Goal: Task Accomplishment & Management: Manage account settings

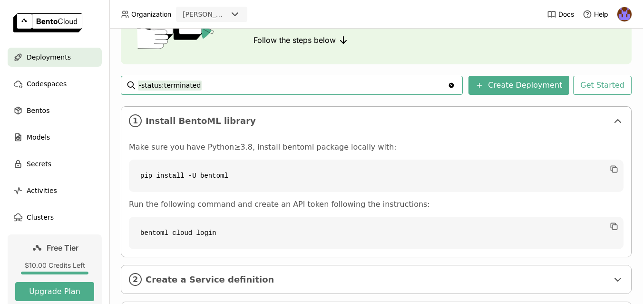
scroll to position [97, 0]
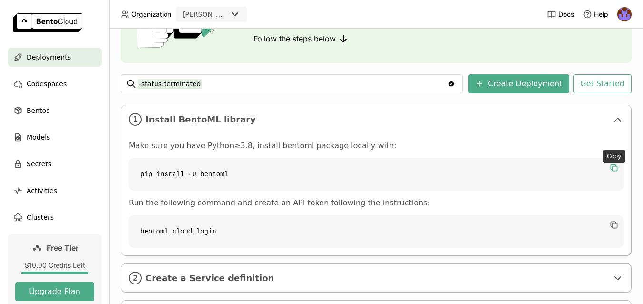
click at [618, 167] on icon "button" at bounding box center [614, 168] width 10 height 10
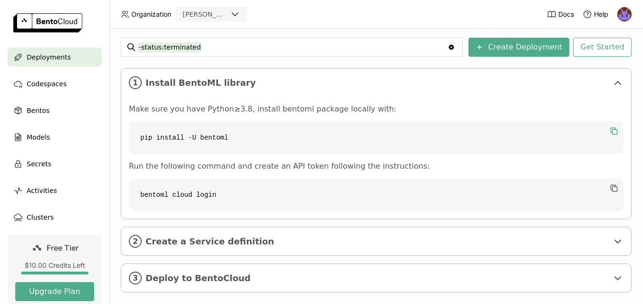
scroll to position [148, 0]
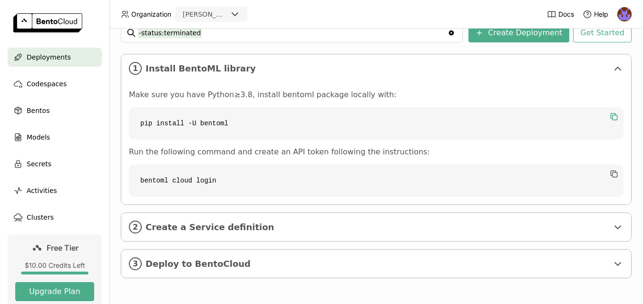
click at [225, 229] on span "Create a Service definition" at bounding box center [377, 227] width 463 height 10
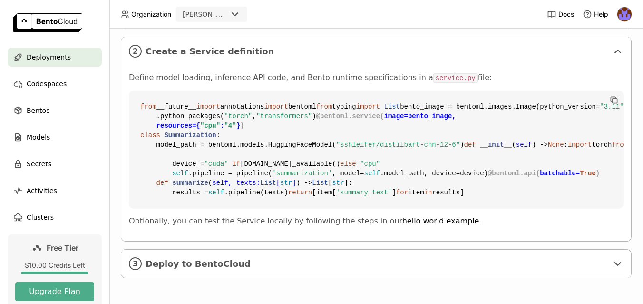
scroll to position [495, 0]
click at [560, 14] on span "Docs" at bounding box center [567, 14] width 16 height 9
click at [51, 54] on span "Deployments" at bounding box center [49, 56] width 44 height 11
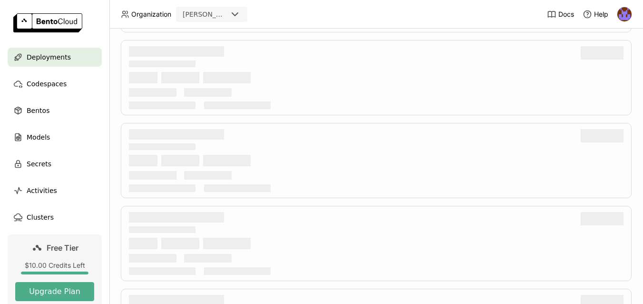
click at [234, 15] on icon at bounding box center [235, 14] width 6 height 3
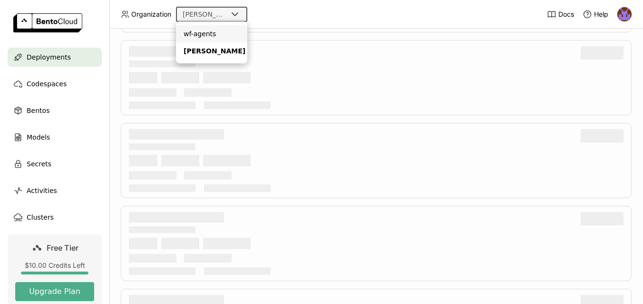
click at [220, 34] on div "wf-agents" at bounding box center [212, 34] width 56 height 10
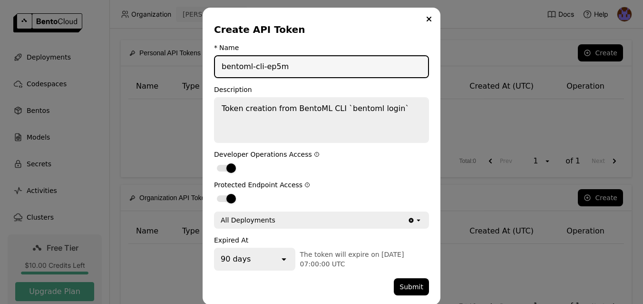
scroll to position [9, 0]
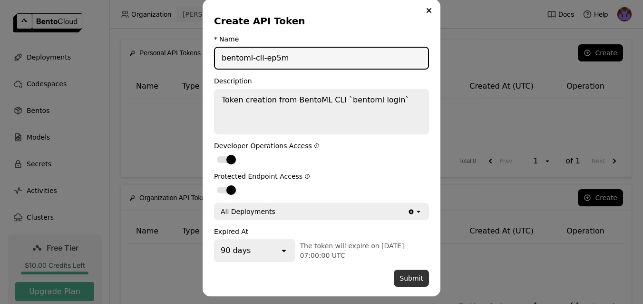
click at [415, 275] on button "Submit" at bounding box center [411, 277] width 35 height 17
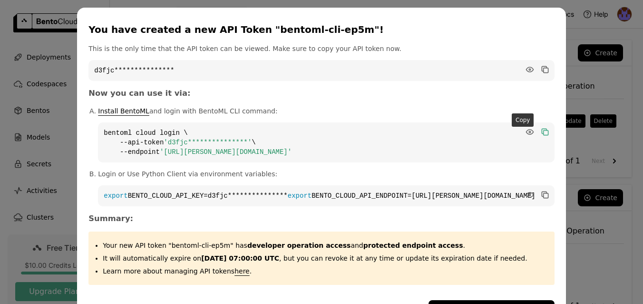
click at [543, 133] on icon "dialog" at bounding box center [545, 132] width 5 height 5
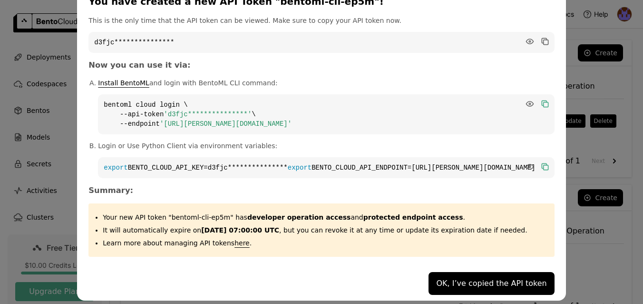
scroll to position [41, 0]
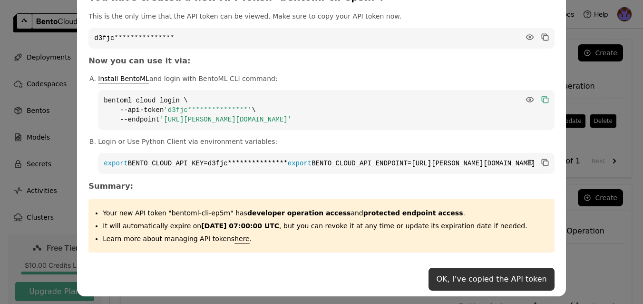
click at [488, 279] on button "OK, I’ve copied the API token" at bounding box center [492, 278] width 126 height 23
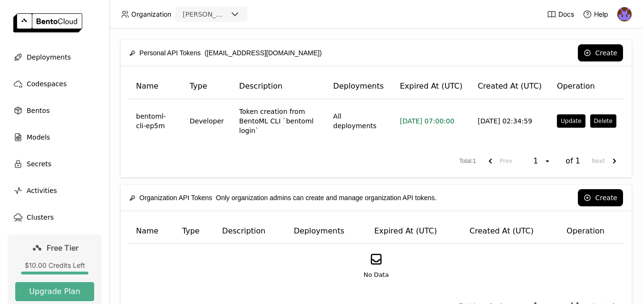
click at [235, 15] on icon at bounding box center [235, 14] width 6 height 3
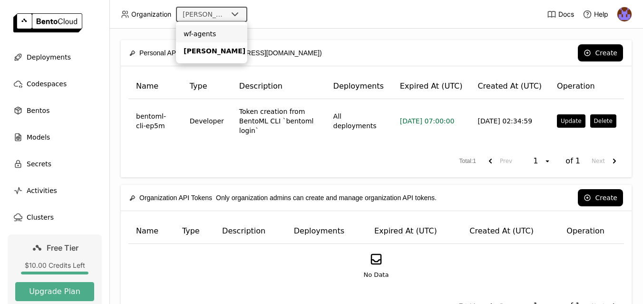
click at [215, 37] on div "wf-agents" at bounding box center [212, 34] width 56 height 10
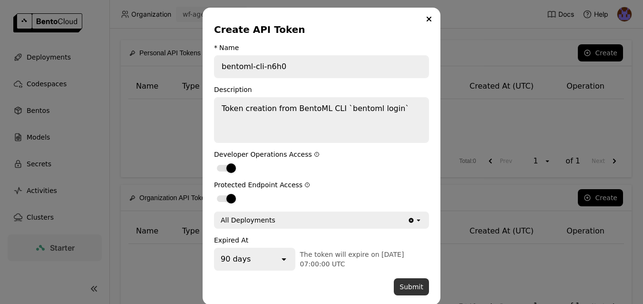
click at [419, 287] on button "Submit" at bounding box center [411, 286] width 35 height 17
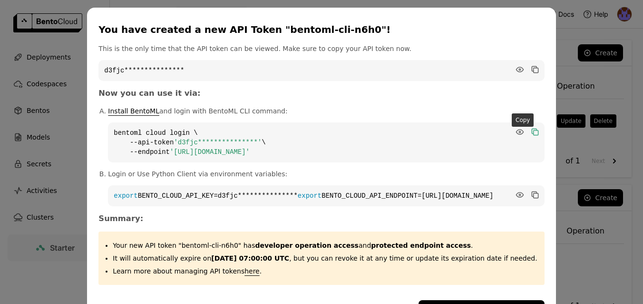
click at [533, 133] on icon "dialog" at bounding box center [535, 132] width 5 height 5
